Goal: Obtain resource: Download file/media

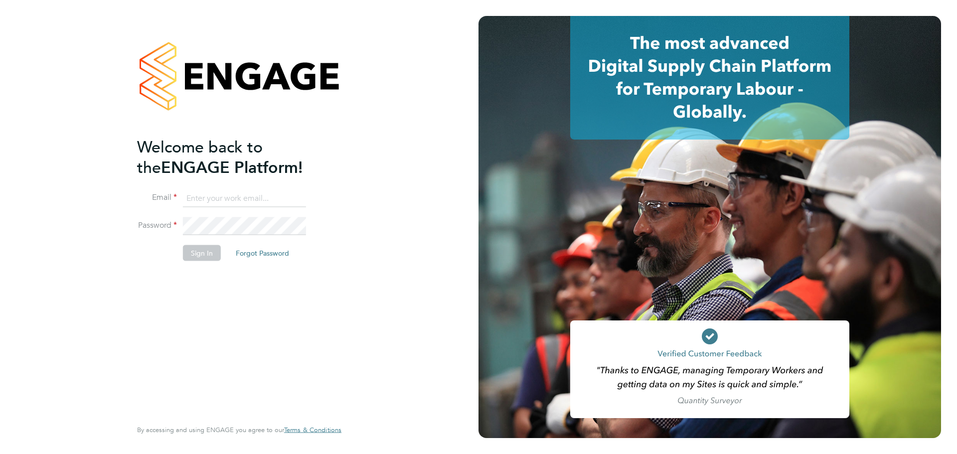
click at [210, 199] on input at bounding box center [244, 198] width 123 height 18
type input "rahuldastidar@gmail.com"
click at [196, 249] on button "Sign In" at bounding box center [202, 253] width 38 height 16
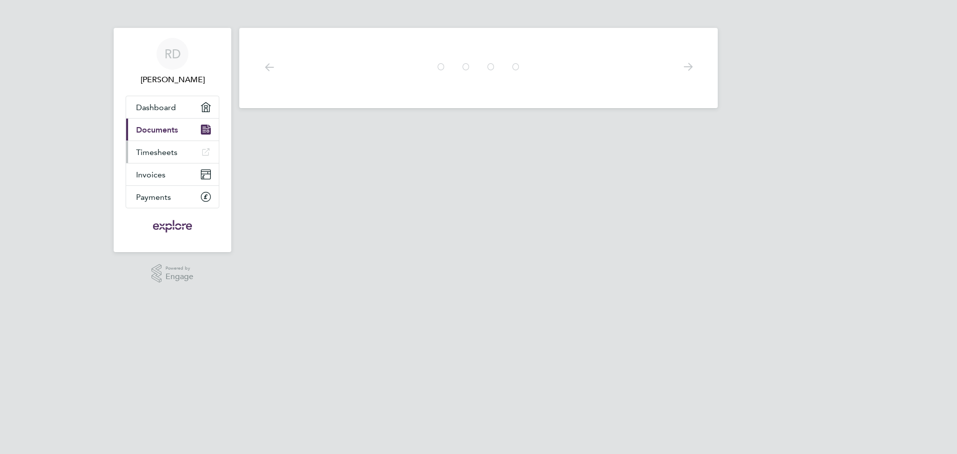
click at [180, 150] on link "Timesheets" at bounding box center [172, 152] width 93 height 22
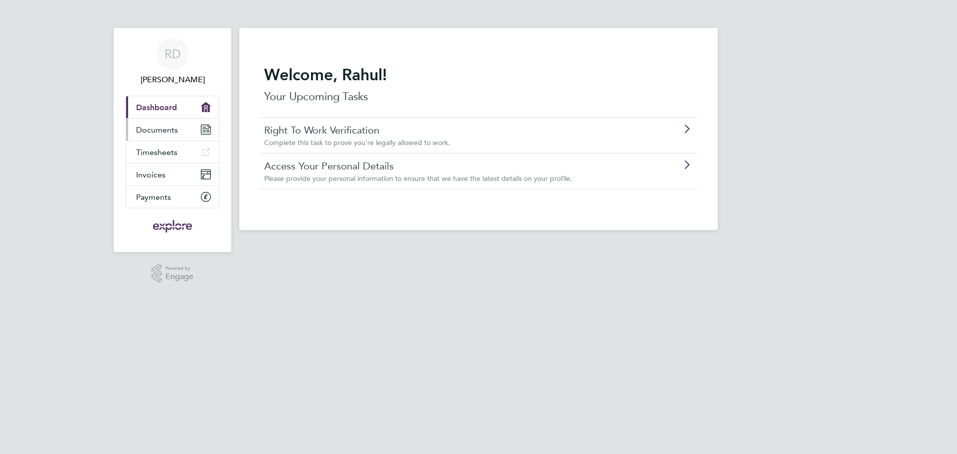
click at [170, 130] on span "Documents" at bounding box center [157, 129] width 42 height 9
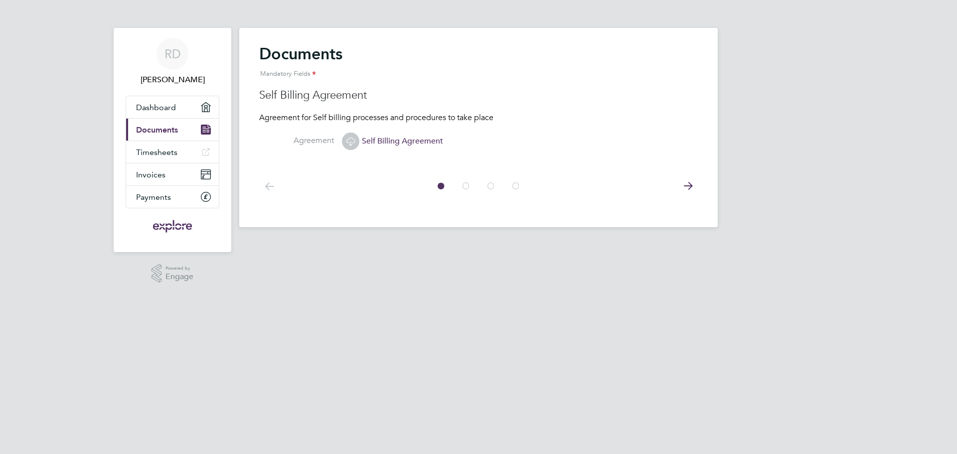
click at [357, 142] on icon at bounding box center [350, 141] width 12 height 12
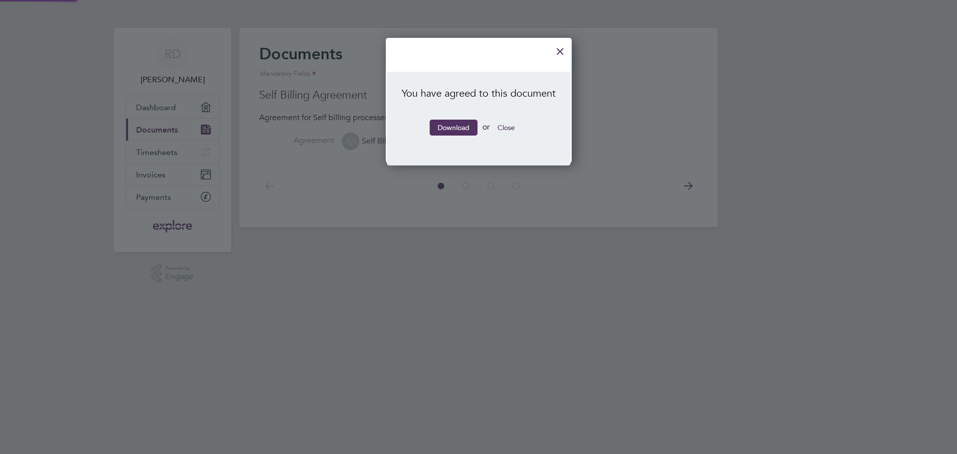
scroll to position [126, 185]
click at [452, 125] on link "Download" at bounding box center [454, 128] width 48 height 16
click at [560, 52] on div at bounding box center [560, 49] width 18 height 18
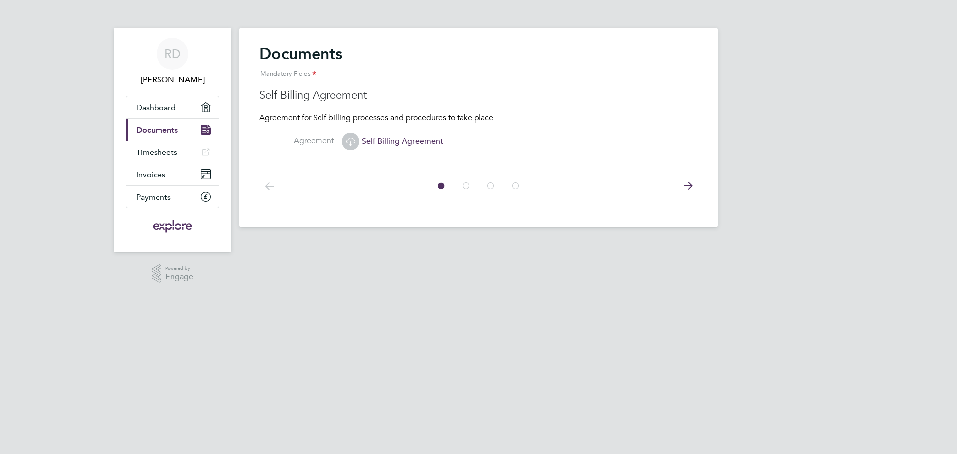
click at [308, 141] on label "Agreement" at bounding box center [296, 141] width 75 height 10
click at [691, 187] on icon at bounding box center [688, 186] width 20 height 22
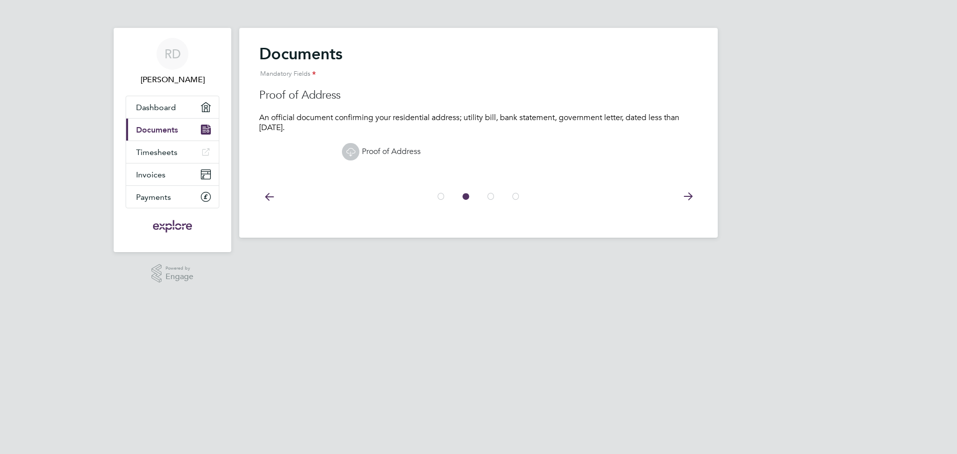
click at [691, 187] on icon at bounding box center [688, 196] width 20 height 22
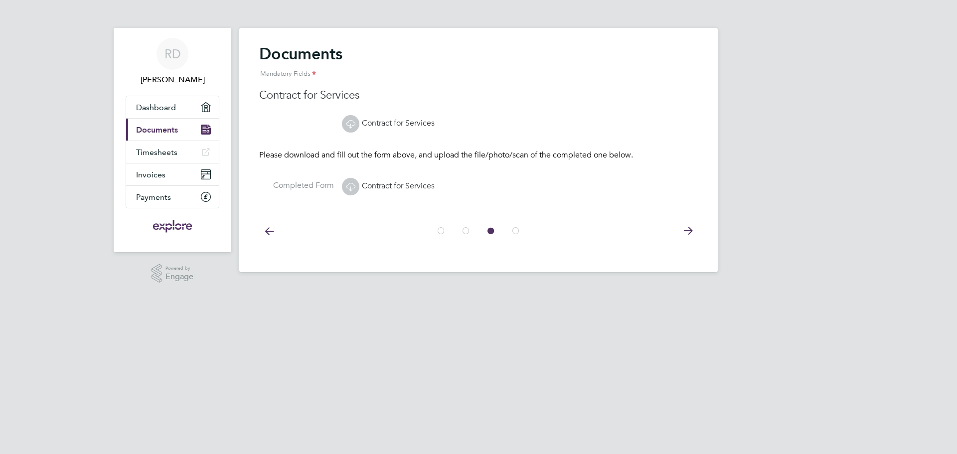
click at [691, 229] on icon at bounding box center [688, 231] width 20 height 22
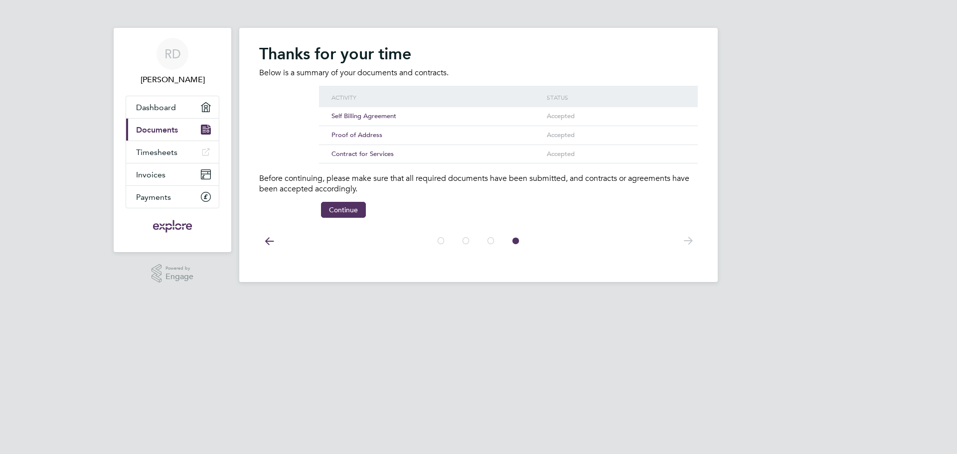
click at [562, 152] on span "Accepted" at bounding box center [561, 154] width 28 height 8
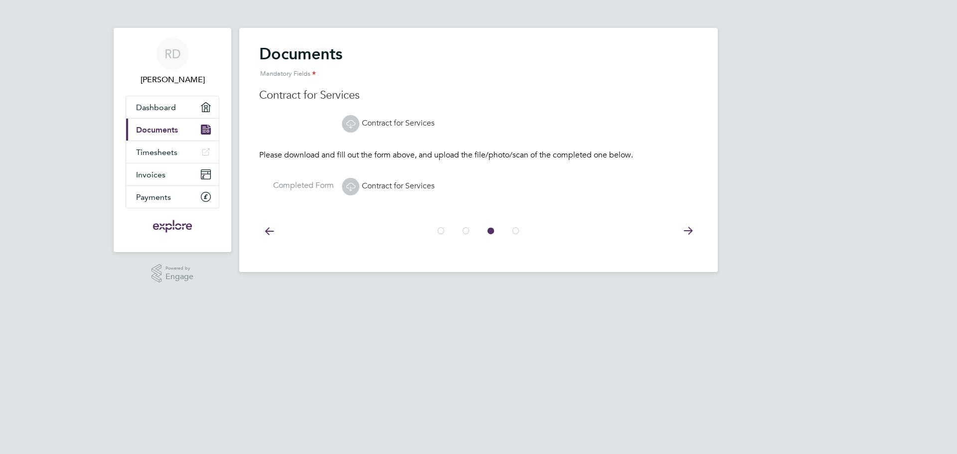
click at [354, 184] on icon at bounding box center [350, 186] width 12 height 12
click at [381, 124] on link "Contract for Services" at bounding box center [388, 123] width 93 height 10
click at [166, 194] on span "Payments" at bounding box center [153, 196] width 35 height 9
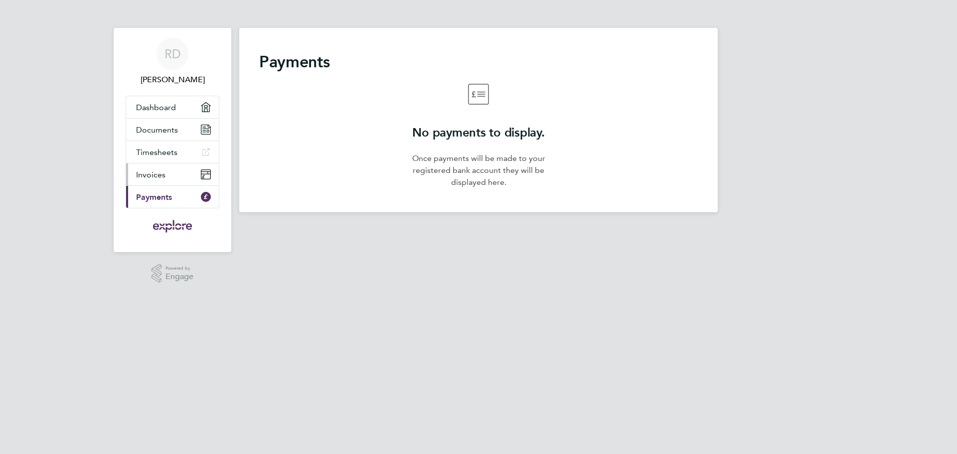
click at [170, 172] on link "Invoices" at bounding box center [172, 174] width 93 height 22
click at [172, 156] on span "Timesheets" at bounding box center [156, 152] width 41 height 9
